Goal: Transaction & Acquisition: Register for event/course

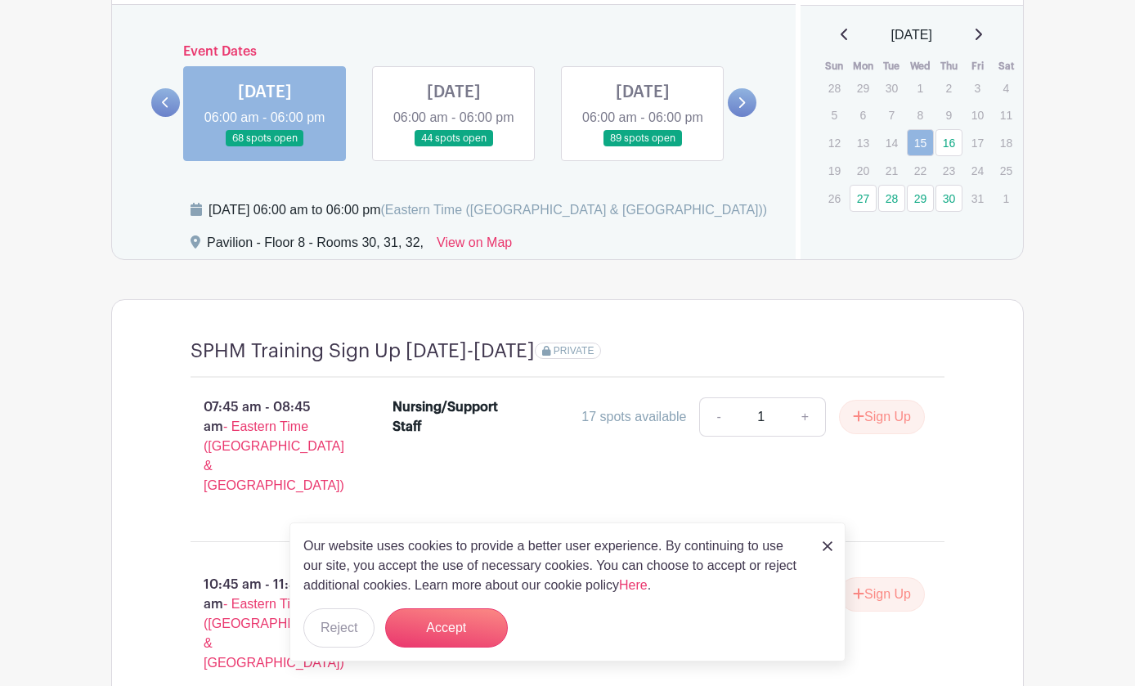
scroll to position [1309, 0]
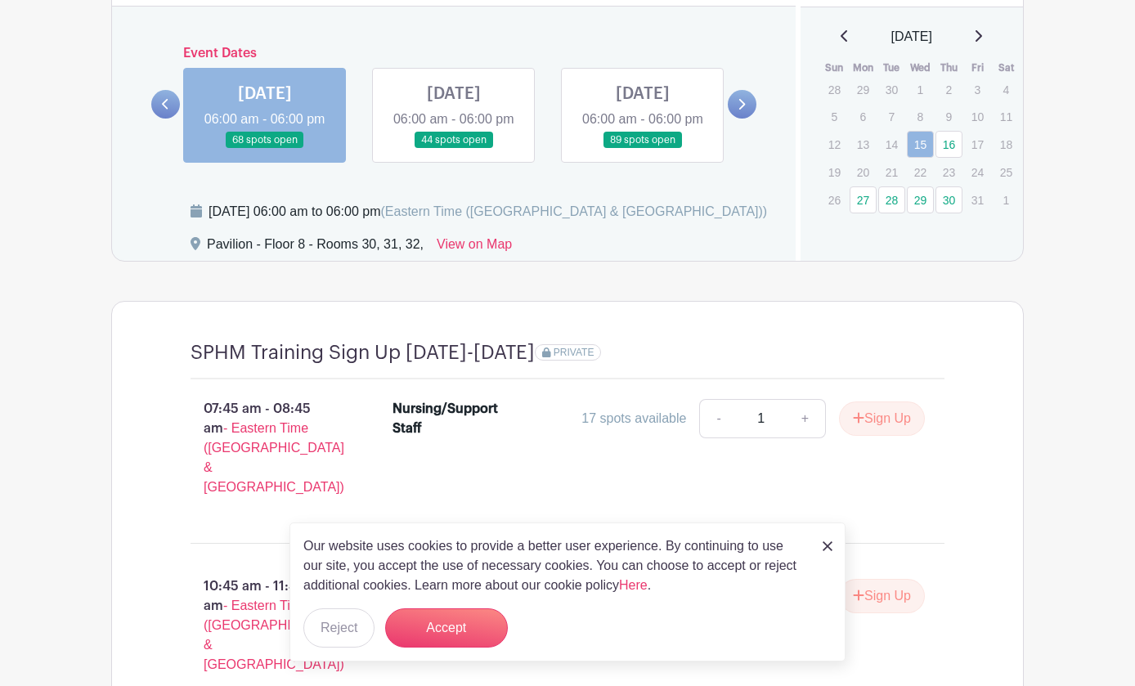
click at [265, 149] on link at bounding box center [265, 149] width 0 height 0
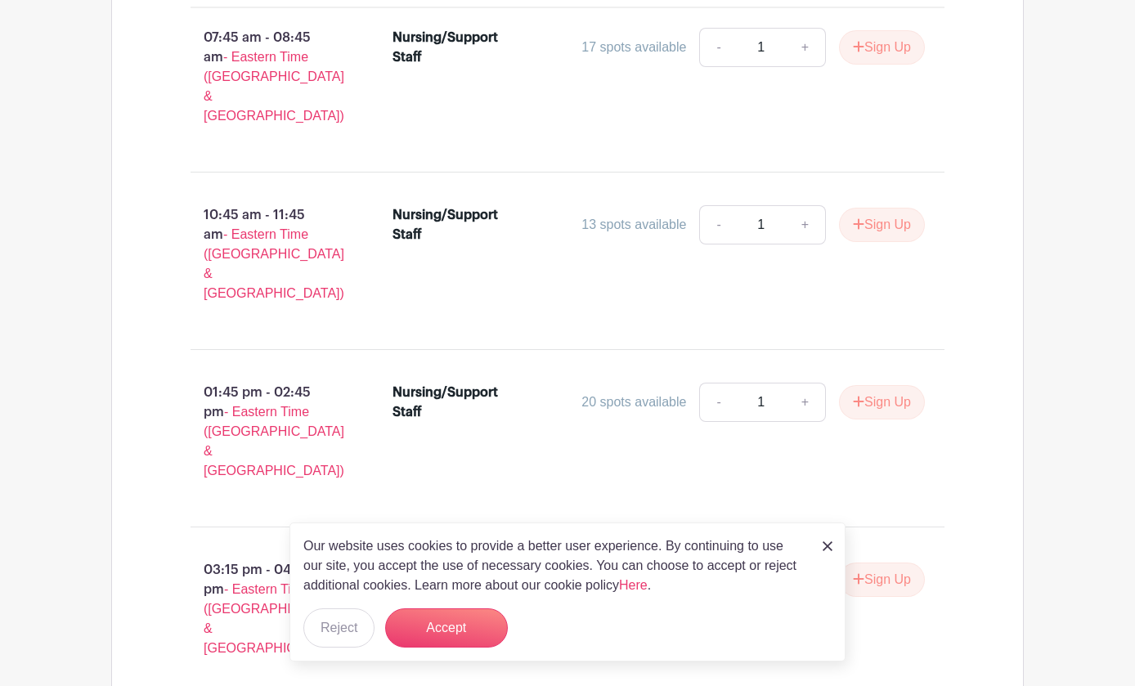
scroll to position [1699, 0]
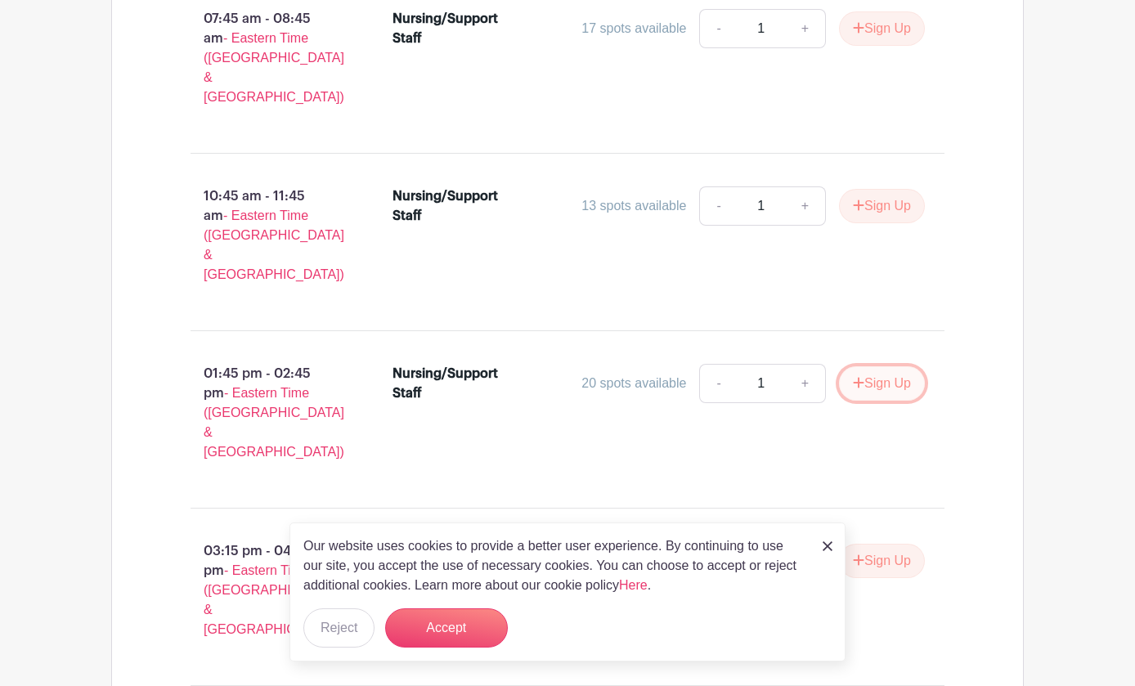
click at [925, 366] on button "Sign Up" at bounding box center [882, 383] width 86 height 34
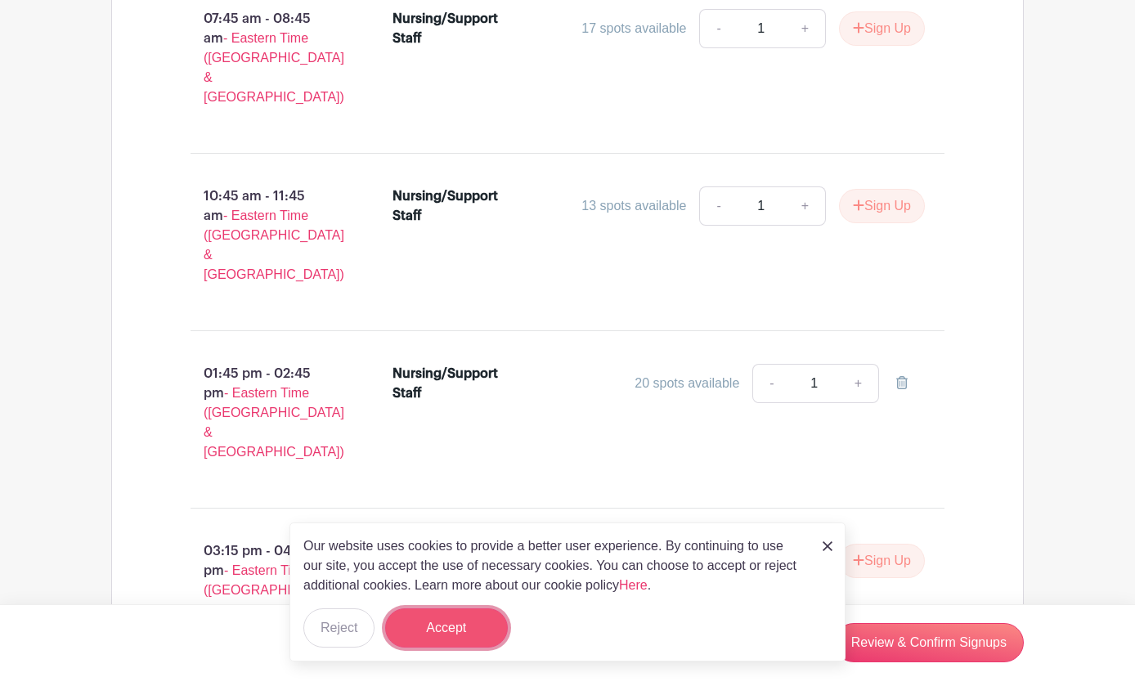
click at [463, 622] on button "Accept" at bounding box center [446, 628] width 123 height 39
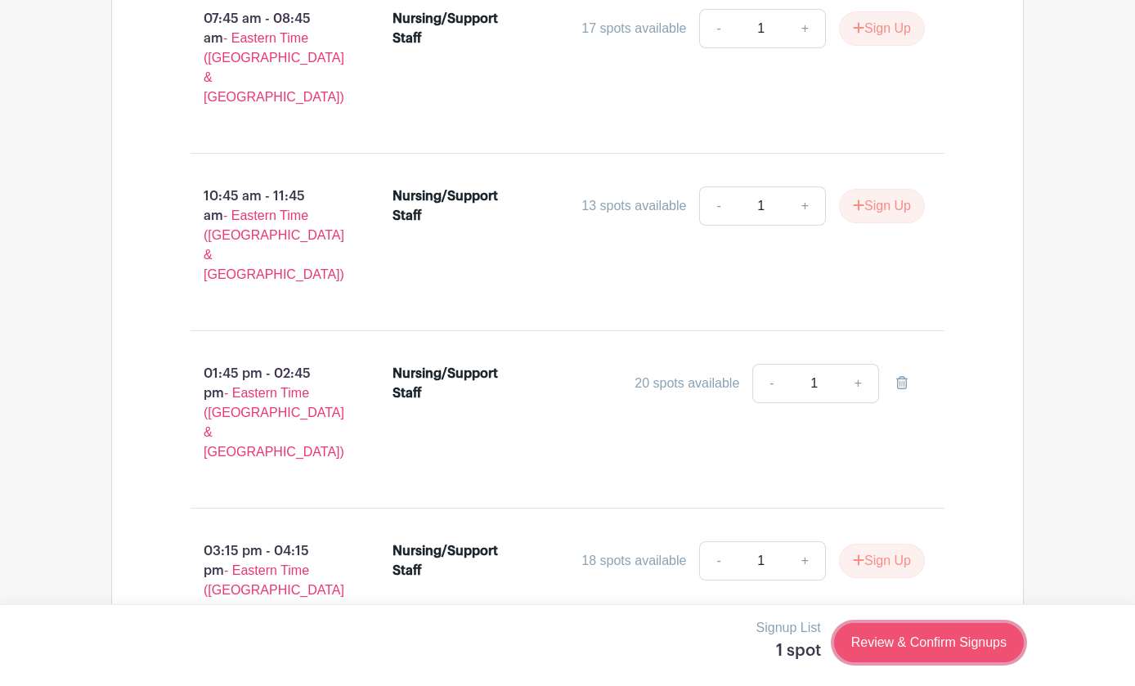
click at [1017, 635] on link "Review & Confirm Signups" at bounding box center [929, 642] width 190 height 39
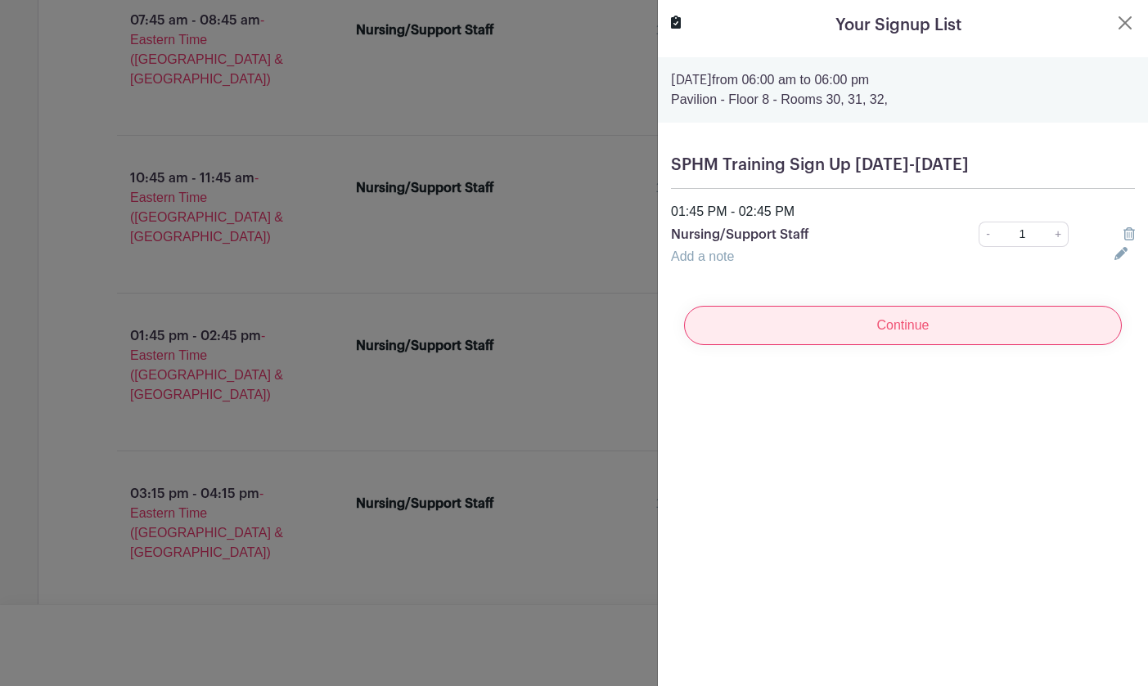
click at [862, 308] on input "Continue" at bounding box center [903, 325] width 438 height 39
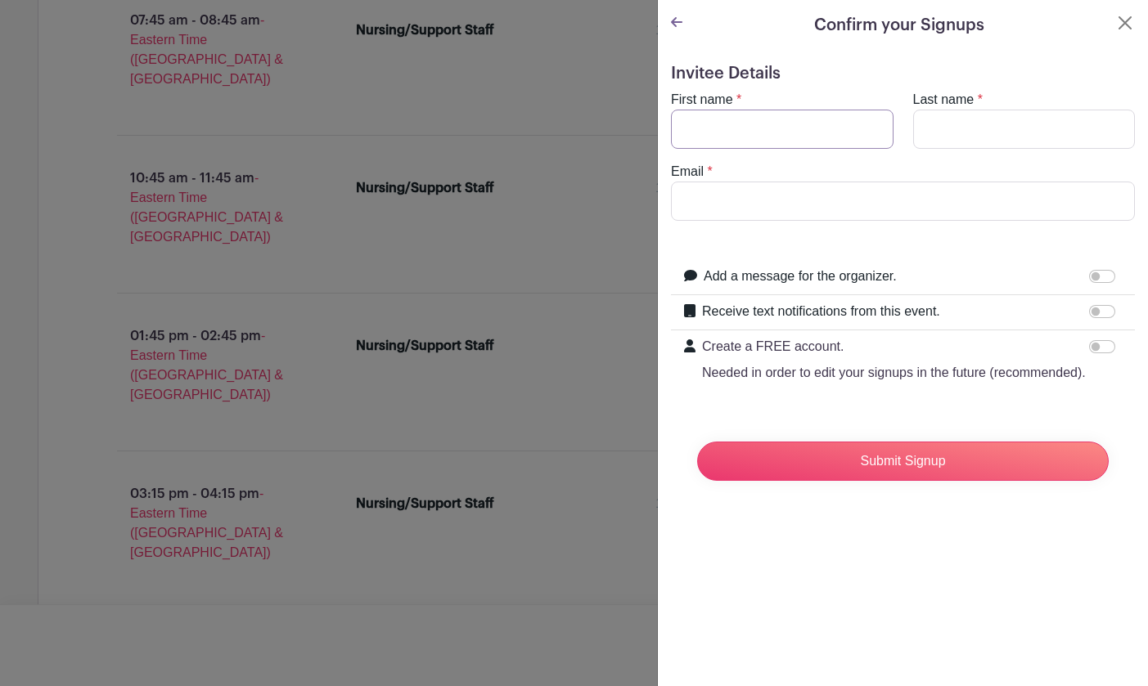
click at [768, 141] on input "First name" at bounding box center [782, 129] width 222 height 39
type input "[PERSON_NAME]"
paste input "[EMAIL_ADDRESS][DOMAIN_NAME]"
type input "[EMAIL_ADDRESS][DOMAIN_NAME]"
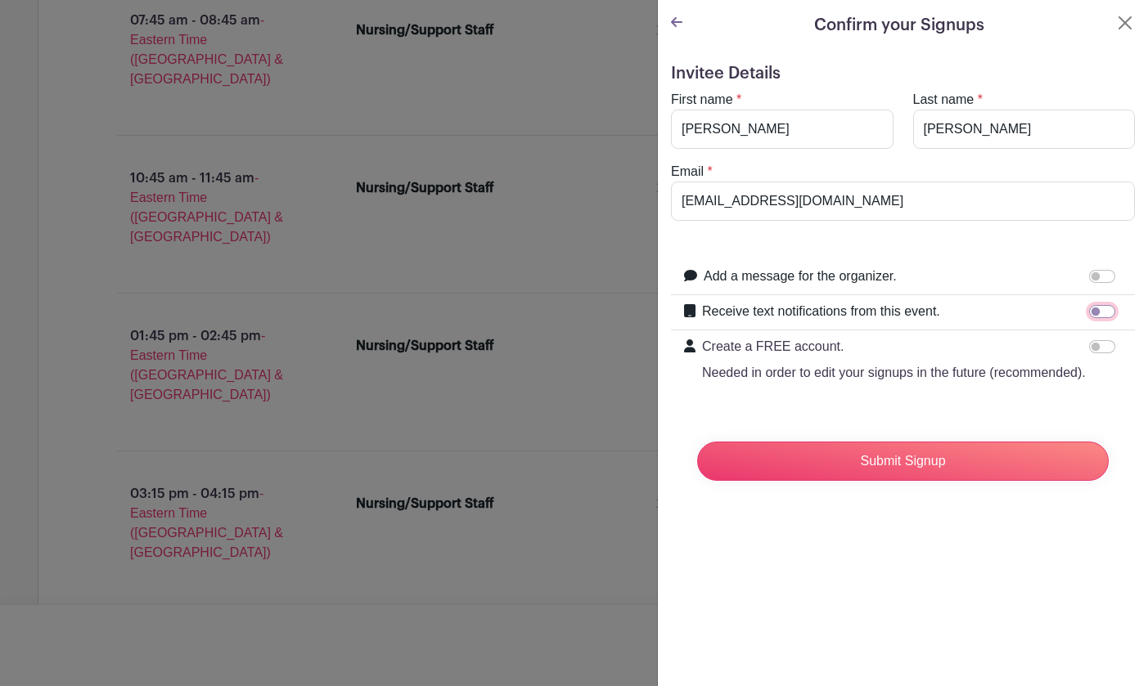
click at [1089, 307] on input "Receive text notifications from this event." at bounding box center [1102, 311] width 26 height 13
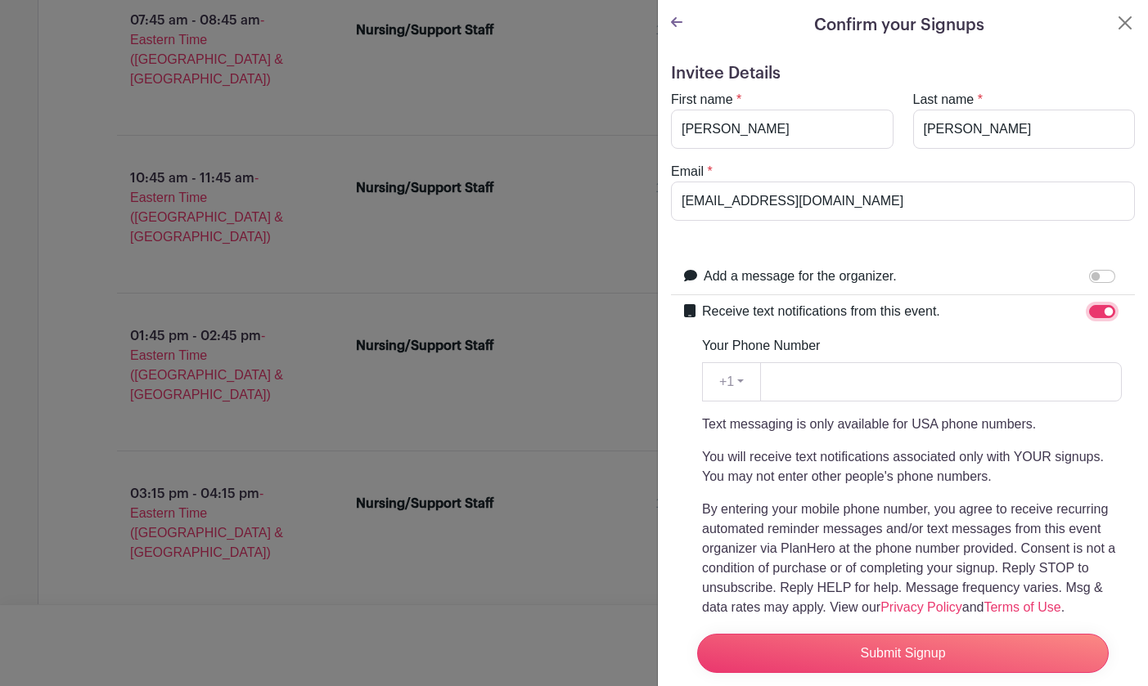
click at [1089, 312] on input "Receive text notifications from this event." at bounding box center [1102, 311] width 26 height 13
checkbox input "false"
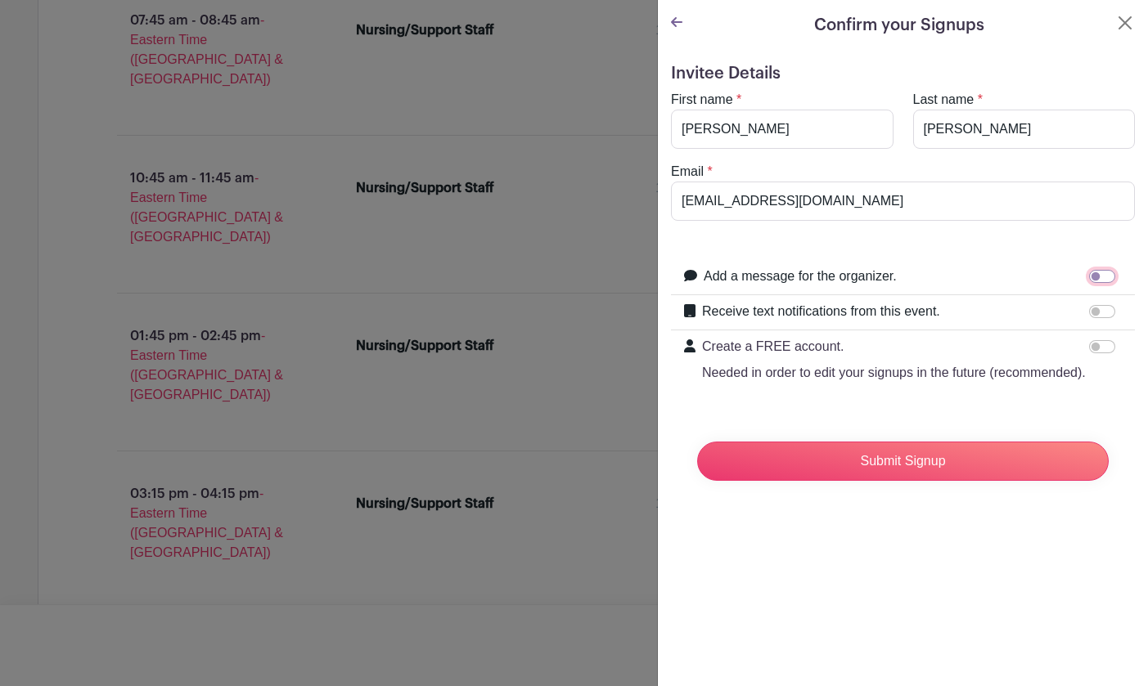
click at [1089, 277] on input "Add a message for the organizer." at bounding box center [1102, 276] width 26 height 13
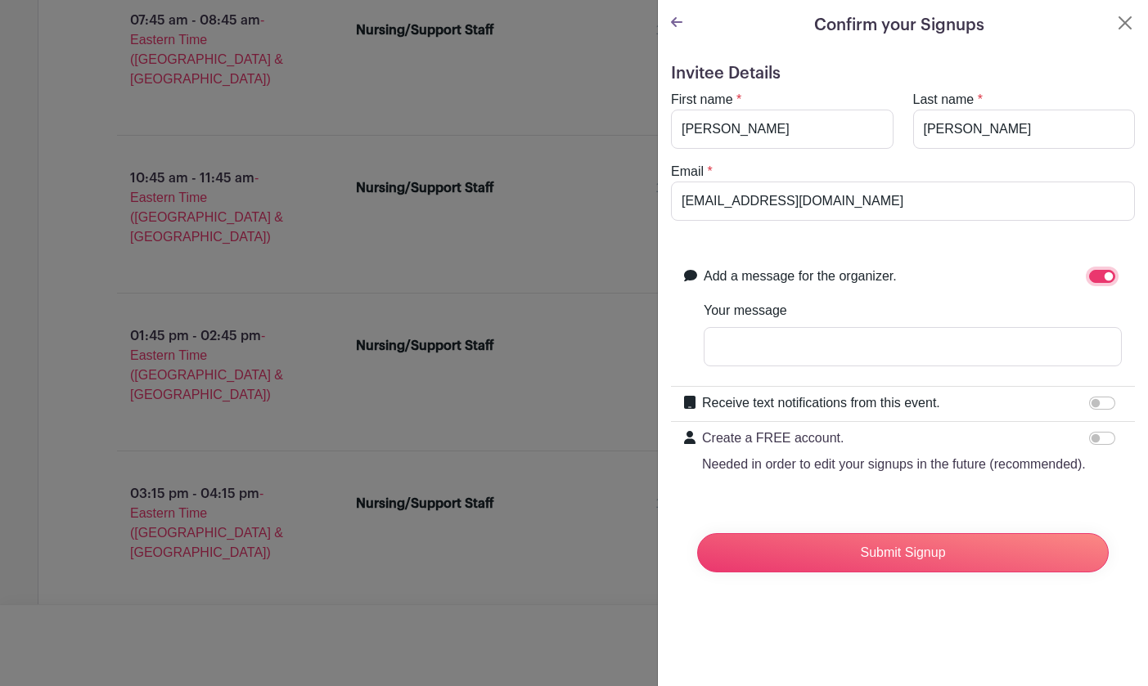
click at [1089, 277] on input "Add a message for the organizer." at bounding box center [1102, 276] width 26 height 13
checkbox input "false"
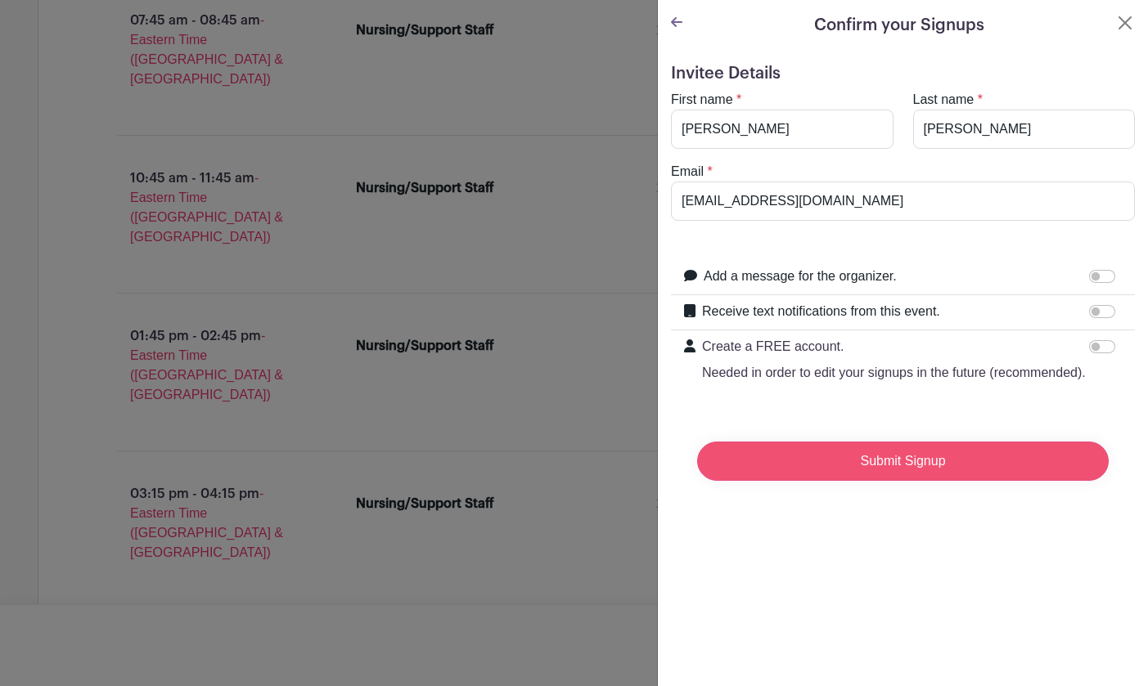
click at [936, 481] on input "Submit Signup" at bounding box center [902, 461] width 411 height 39
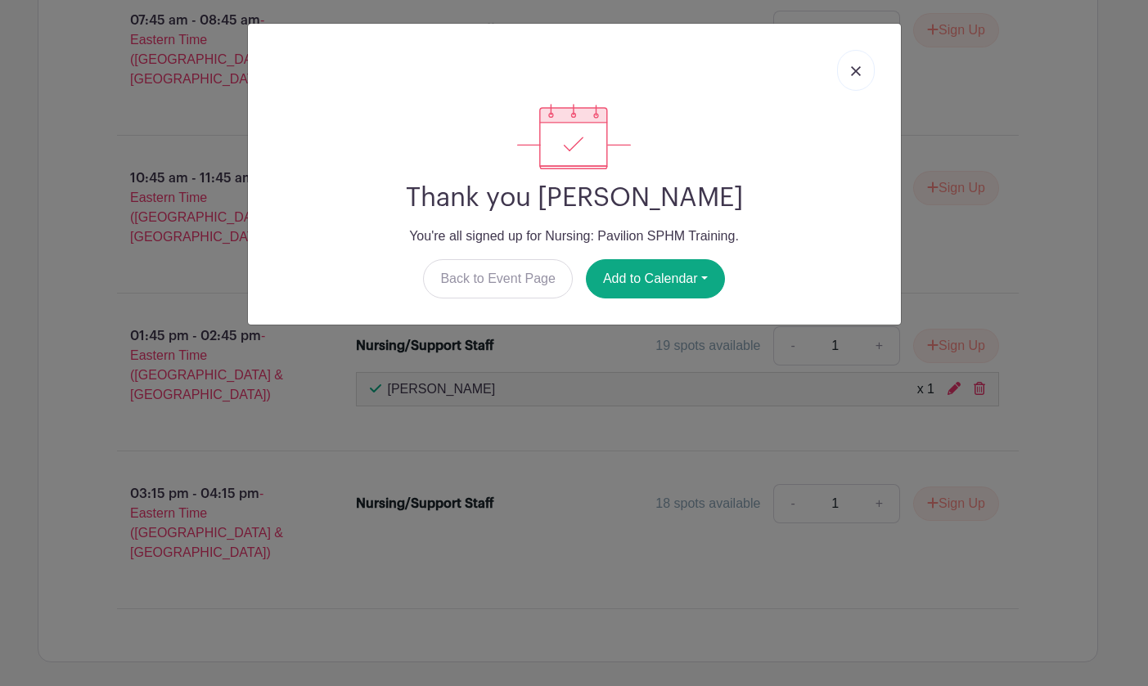
click at [857, 72] on img at bounding box center [856, 71] width 10 height 10
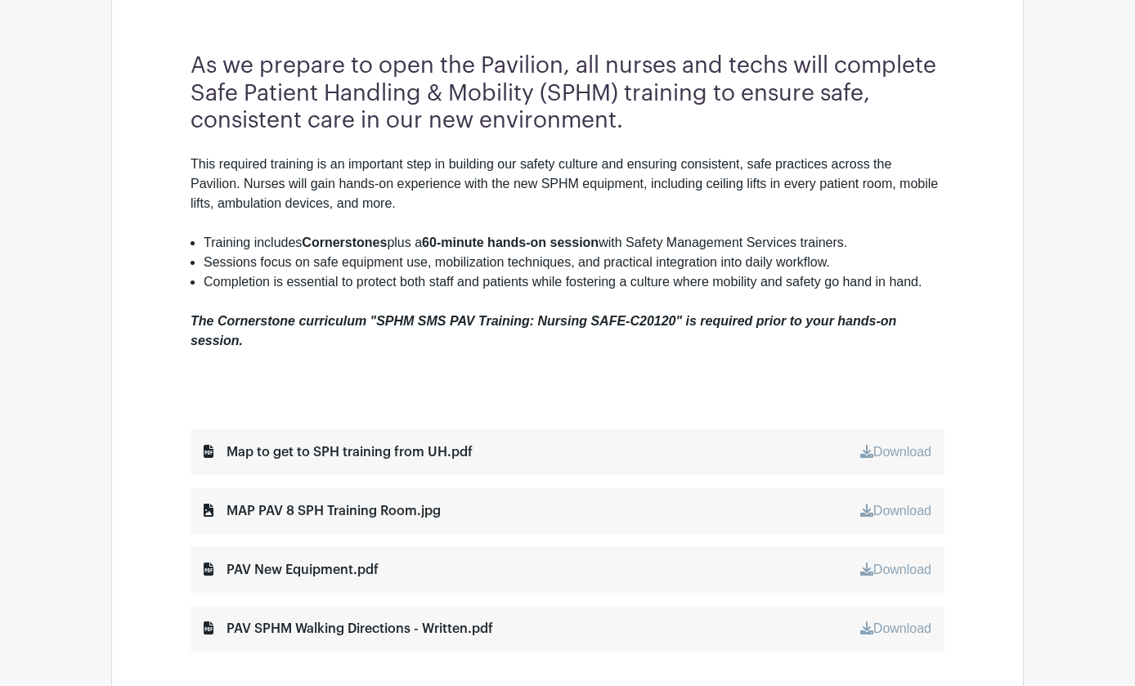
scroll to position [554, 0]
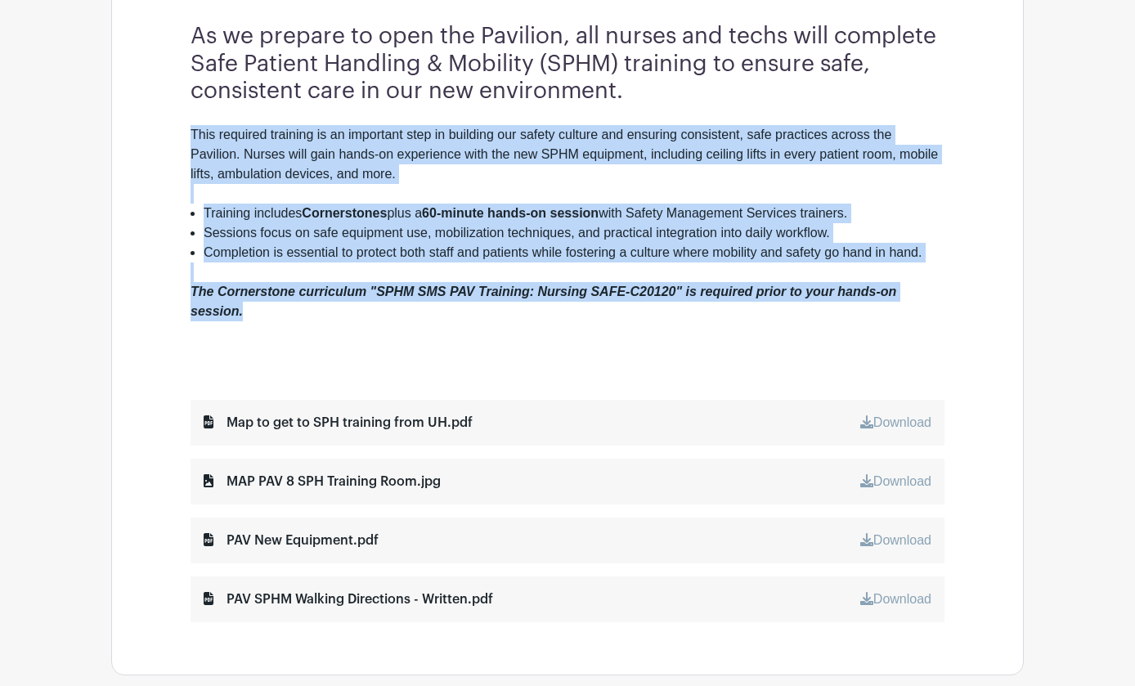
drag, startPoint x: 892, startPoint y: 316, endPoint x: 7, endPoint y: 167, distance: 897.5
copy div "This required training is an important step in building our safety culture and …"
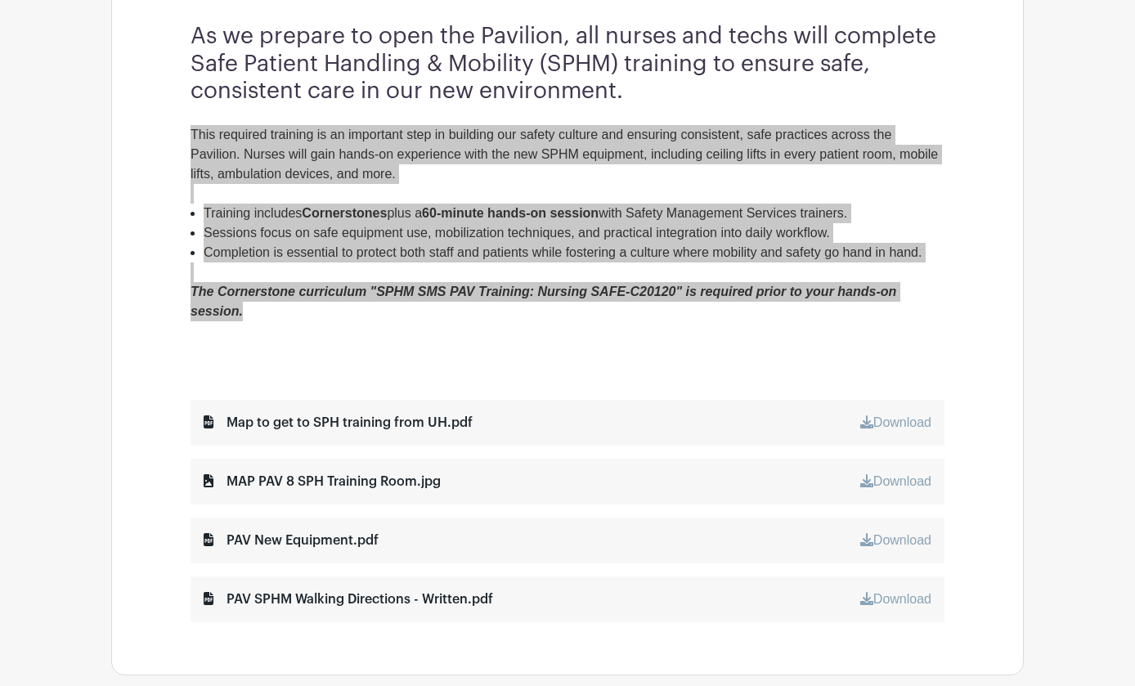
scroll to position [636, 0]
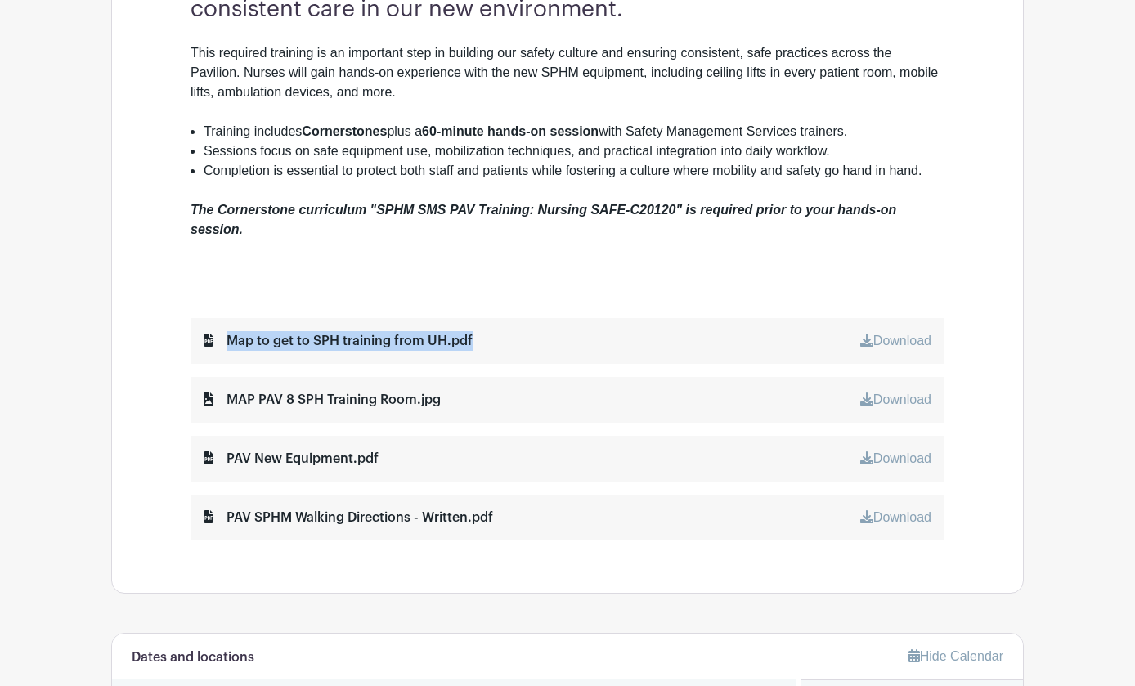
drag, startPoint x: 717, startPoint y: 344, endPoint x: 35, endPoint y: 298, distance: 683.0
click at [101, 298] on div "SMS Safe Patient Handling Nursing: Pavilion SPHM Training Created by Ergonomics…" at bounding box center [567, 623] width 932 height 2360
click at [874, 343] on icon at bounding box center [867, 340] width 13 height 13
click at [932, 394] on link "Download" at bounding box center [896, 400] width 71 height 14
click at [932, 523] on link "Download" at bounding box center [896, 517] width 71 height 14
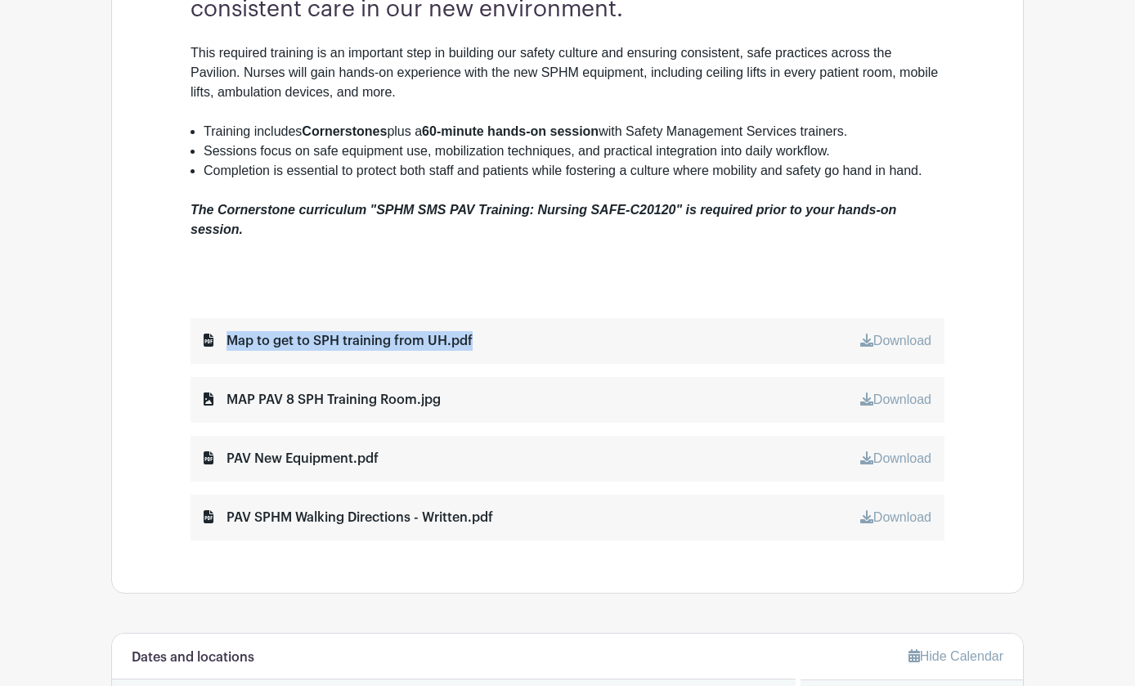
click at [932, 461] on link "Download" at bounding box center [896, 459] width 71 height 14
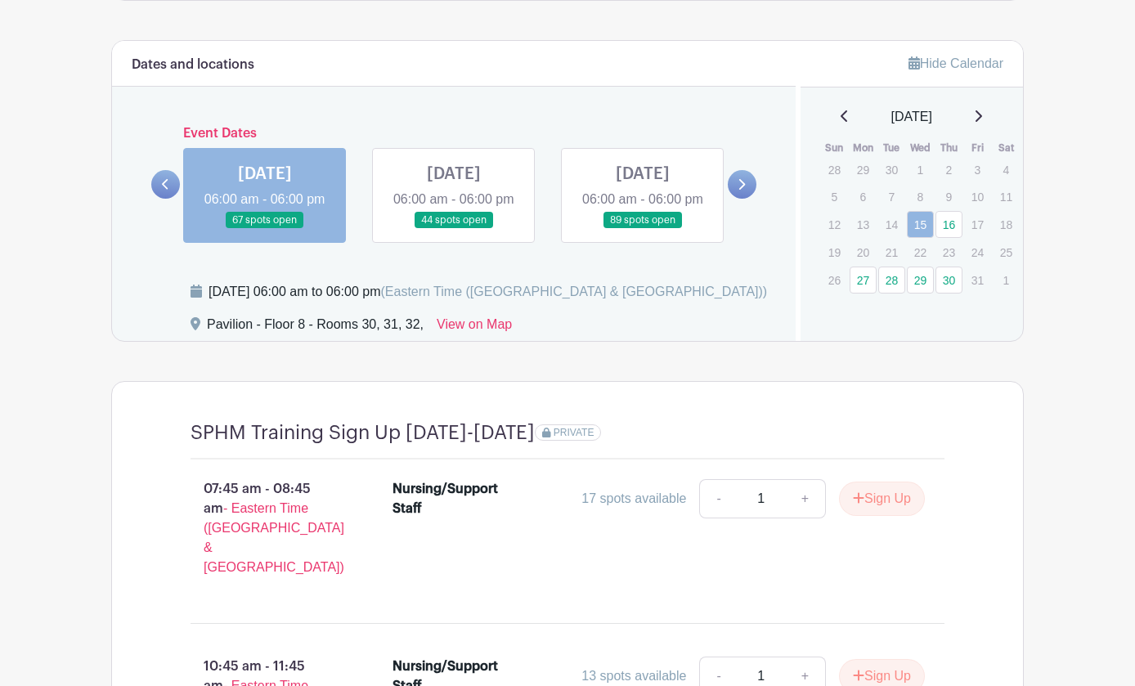
scroll to position [982, 0]
